Goal: Ask a question

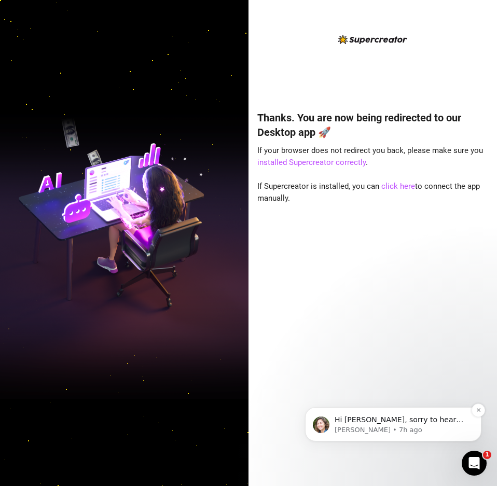
click at [422, 420] on p "Hi Rexi, sorry to hear that. Were you getting any error messages?&nbsp;" at bounding box center [402, 420] width 134 height 10
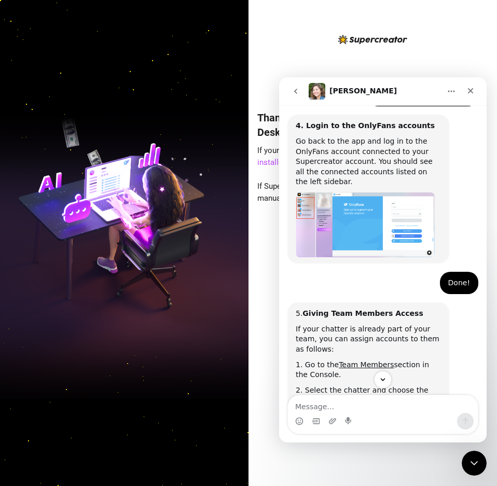
scroll to position [921, 0]
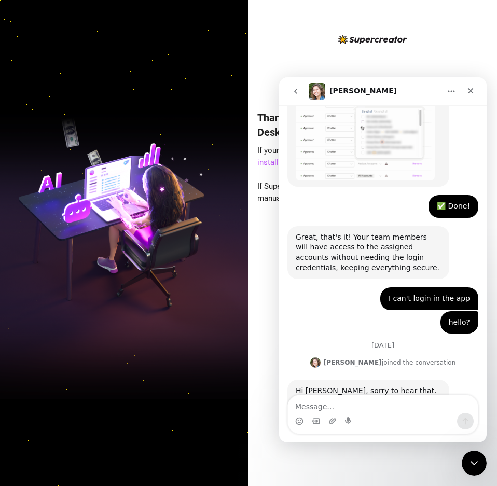
click at [354, 402] on textarea "Message…" at bounding box center [383, 404] width 190 height 18
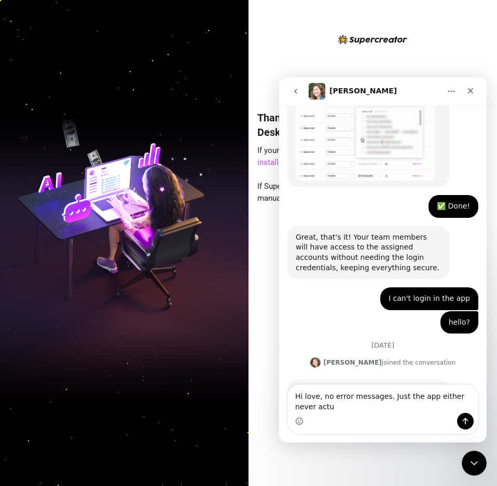
scroll to position [931, 0]
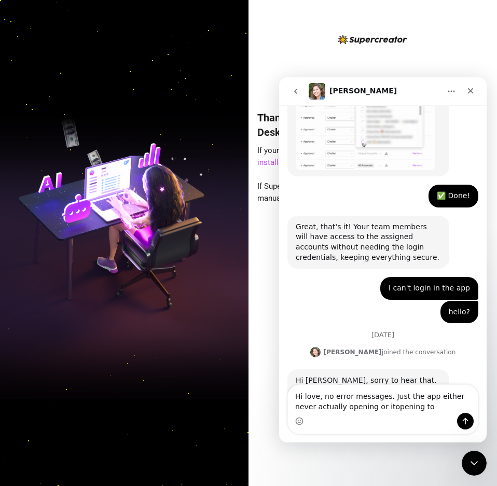
click at [365, 407] on textarea "Hi love, no error messages. Just the app either never actually opening or itope…" at bounding box center [383, 399] width 190 height 28
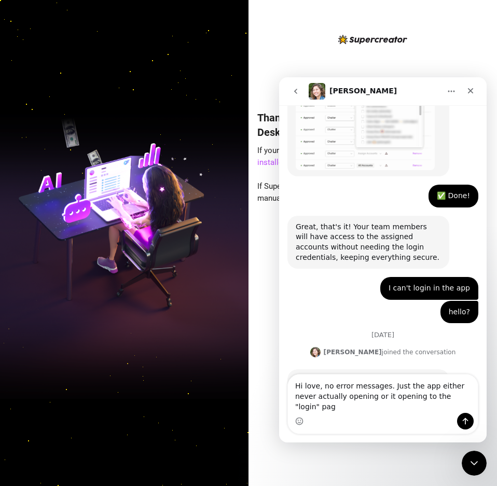
type textarea "Hi love, no error messages. Just the app either never actually opening or it op…"
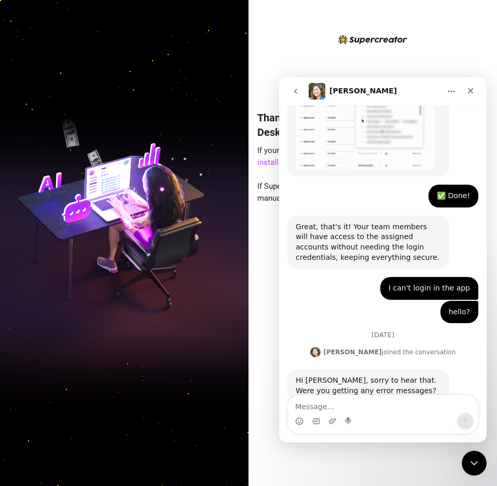
scroll to position [972, 0]
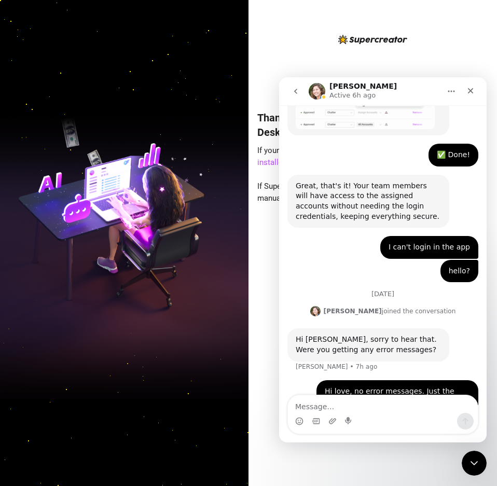
click at [237, 191] on img at bounding box center [124, 243] width 249 height 312
click at [255, 189] on div "Thanks. You are now being redirected to our Desktop app 🚀 If your browser does …" at bounding box center [373, 243] width 249 height 486
click at [478, 89] on div "Close" at bounding box center [470, 90] width 19 height 19
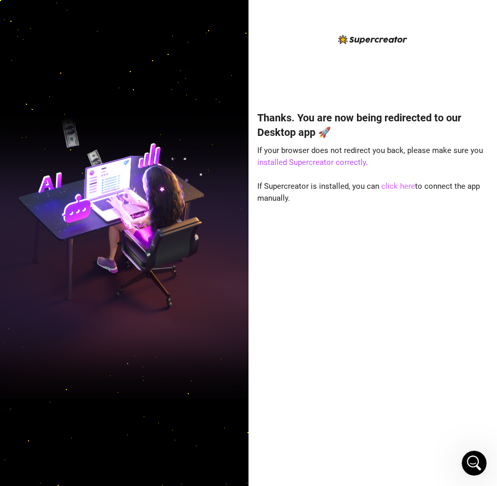
click at [391, 184] on link "click here" at bounding box center [398, 186] width 34 height 9
click at [474, 464] on icon "Open Intercom Messenger" at bounding box center [474, 463] width 12 height 13
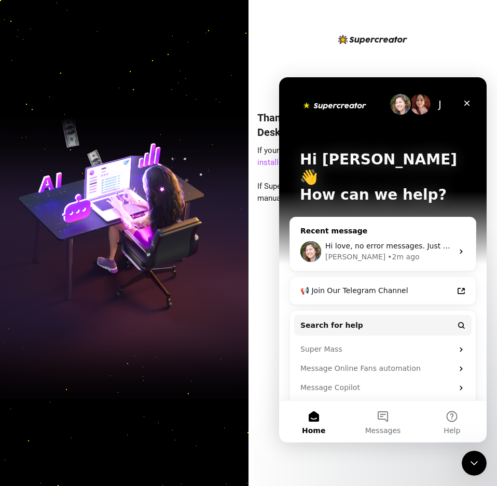
click at [375, 252] on div "[PERSON_NAME] • 2m ago" at bounding box center [389, 257] width 128 height 11
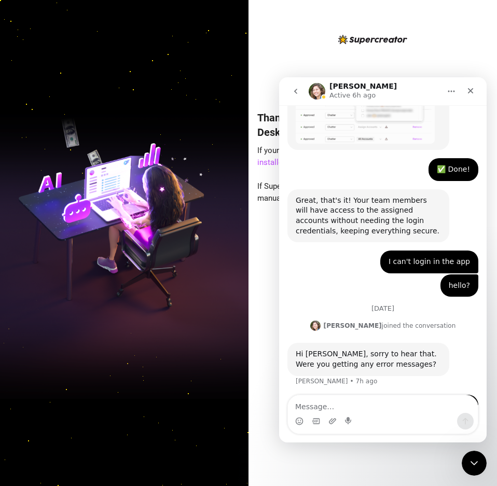
scroll to position [972, 0]
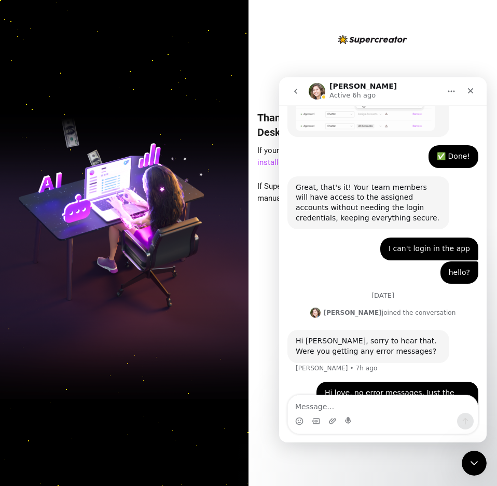
click at [332, 413] on div "Intercom messenger" at bounding box center [332, 421] width 8 height 17
click at [315, 407] on textarea "Message…" at bounding box center [383, 404] width 190 height 18
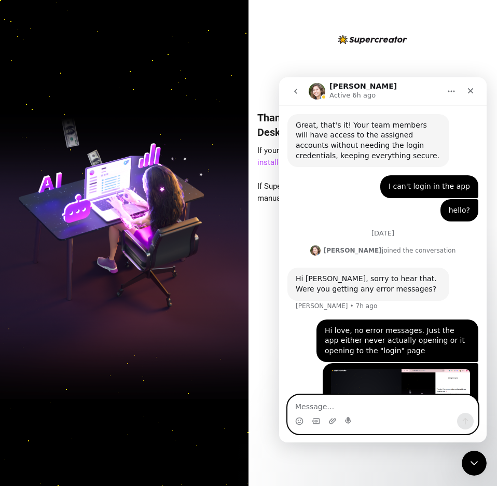
click at [313, 410] on textarea "Message…" at bounding box center [383, 404] width 190 height 18
type textarea "version of the app is 1.26.1"
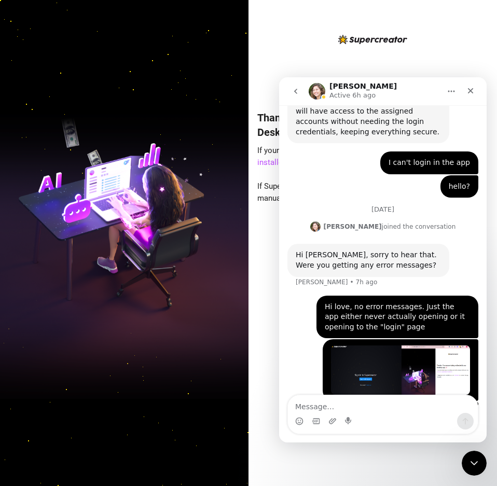
drag, startPoint x: 379, startPoint y: 370, endPoint x: 476, endPoint y: 369, distance: 97.0
copy div "version of the app is 1.26.1"
